Goal: Go to known website: Access a specific website the user already knows

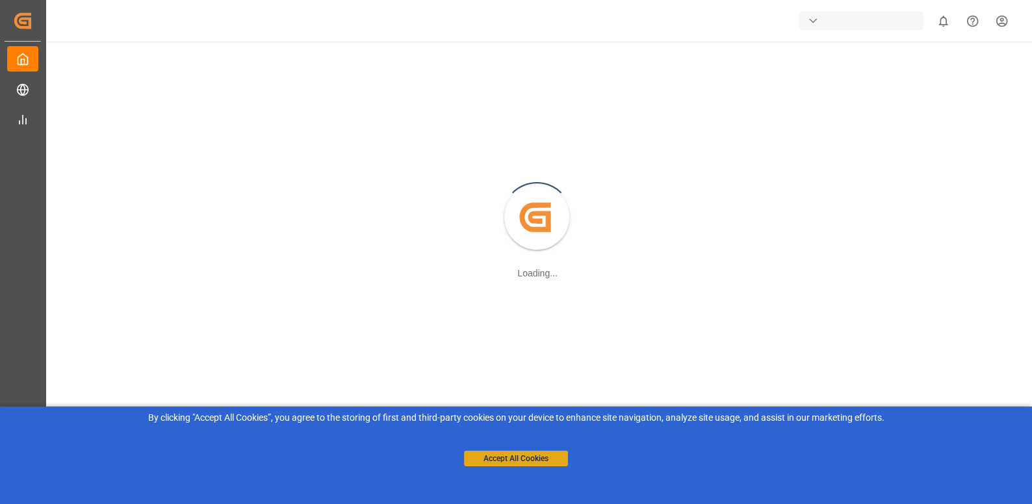
click at [530, 454] on button "Accept All Cookies" at bounding box center [516, 458] width 104 height 16
